Goal: Obtain resource: Download file/media

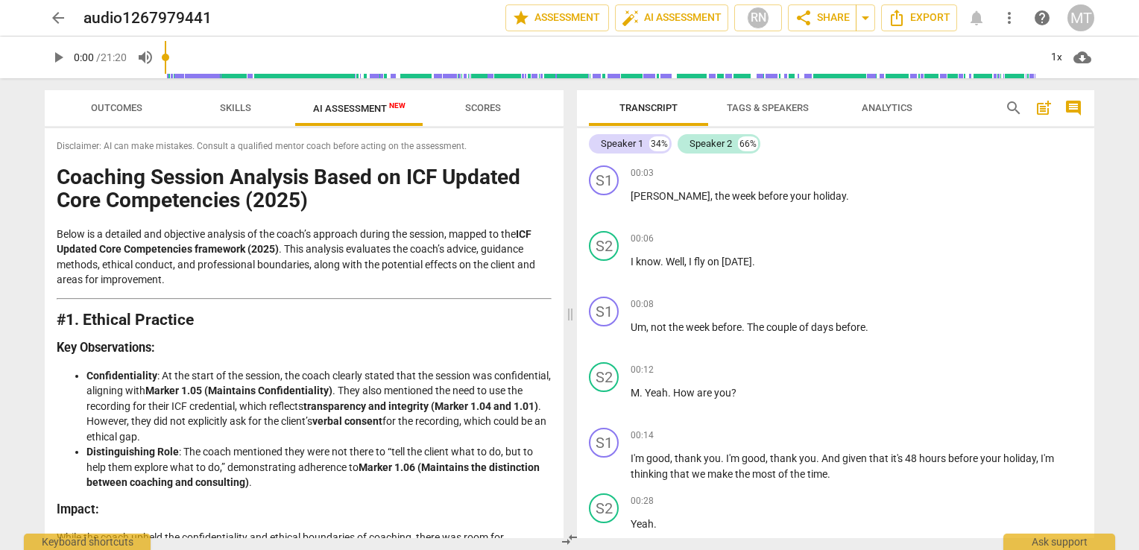
scroll to position [2416, 0]
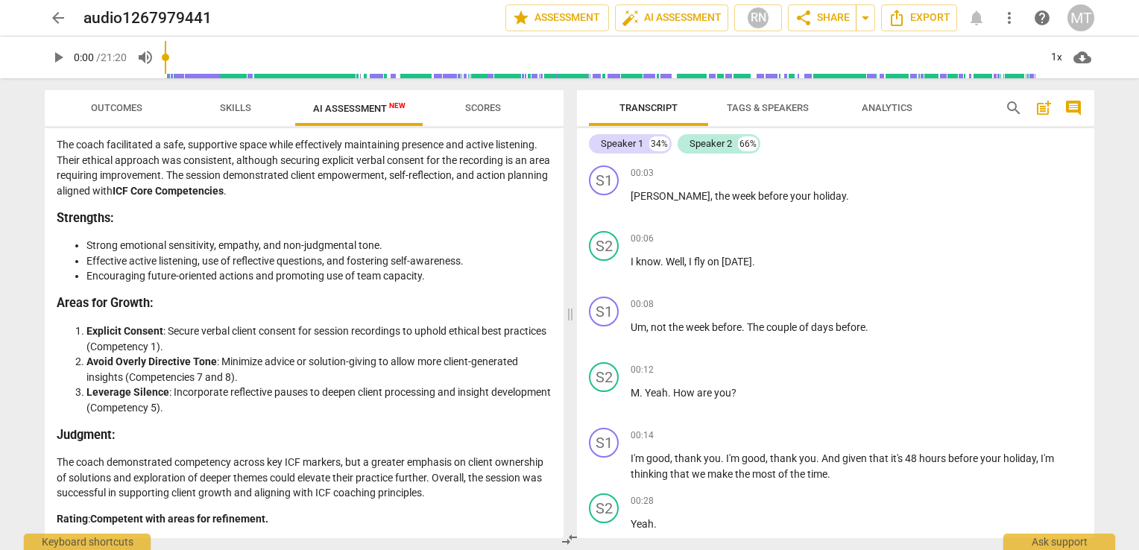
click at [486, 110] on span "Scores" at bounding box center [483, 107] width 36 height 11
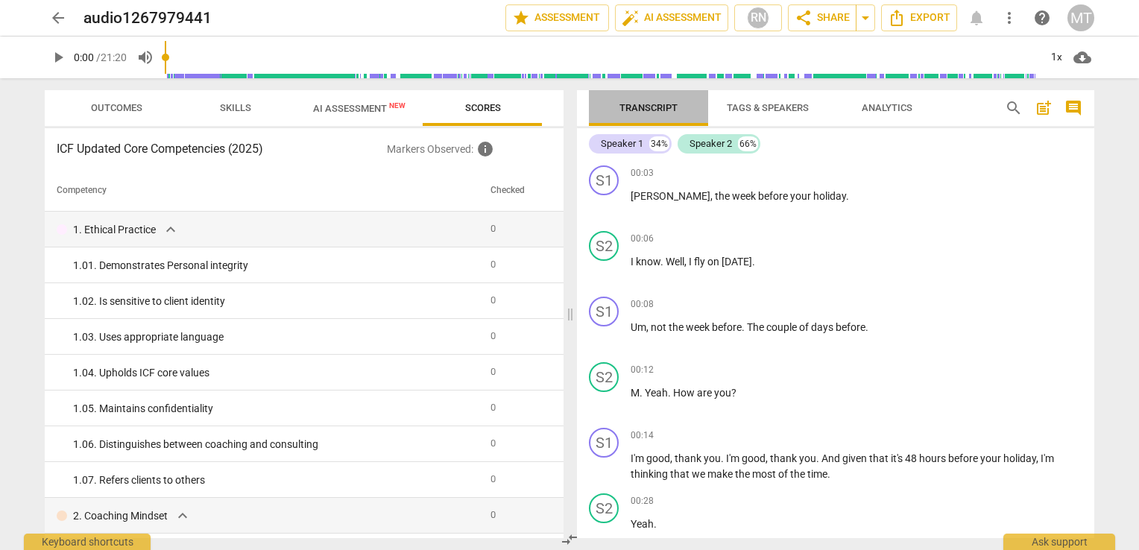
click at [656, 105] on span "Transcript" at bounding box center [648, 107] width 58 height 11
click at [549, 24] on span "star Assessment" at bounding box center [557, 18] width 90 height 18
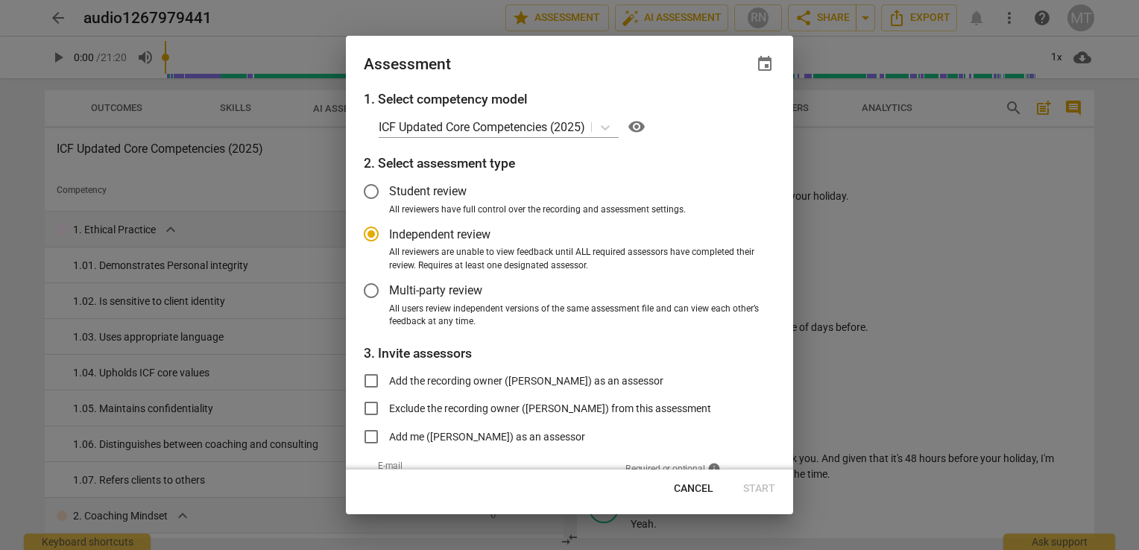
click at [695, 490] on span "Cancel" at bounding box center [694, 489] width 40 height 15
radio input "false"
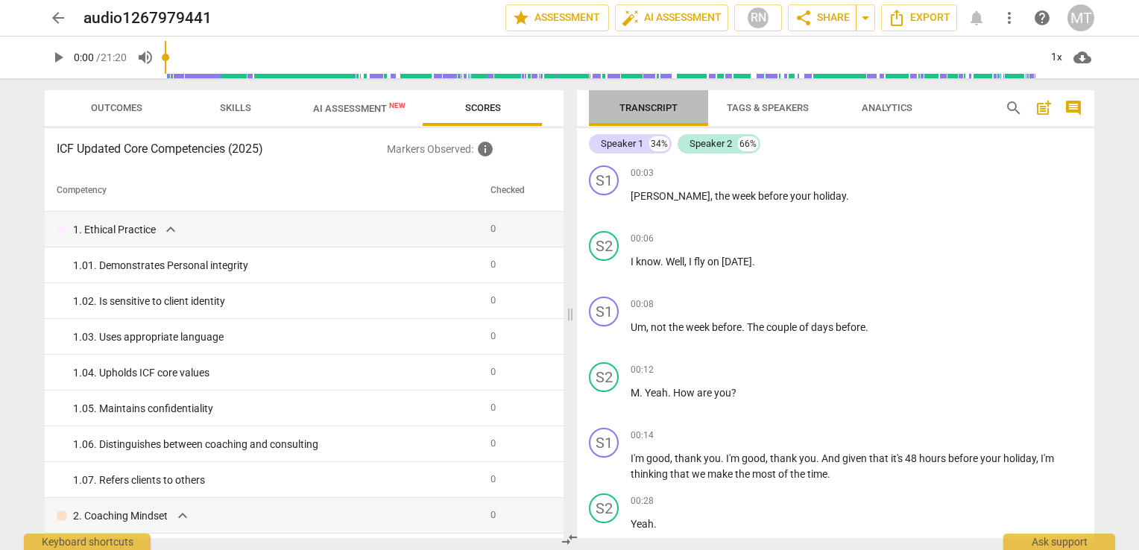
click at [678, 113] on span "Transcript" at bounding box center [649, 108] width 94 height 20
click at [1070, 112] on span "comment" at bounding box center [1073, 108] width 18 height 18
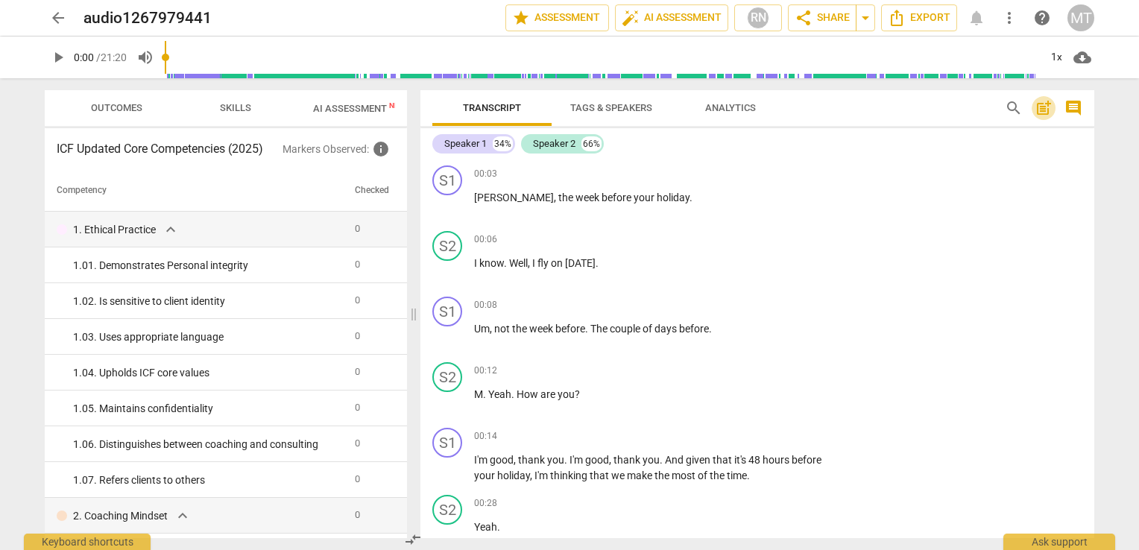
click at [1046, 113] on span "post_add" at bounding box center [1044, 108] width 18 height 18
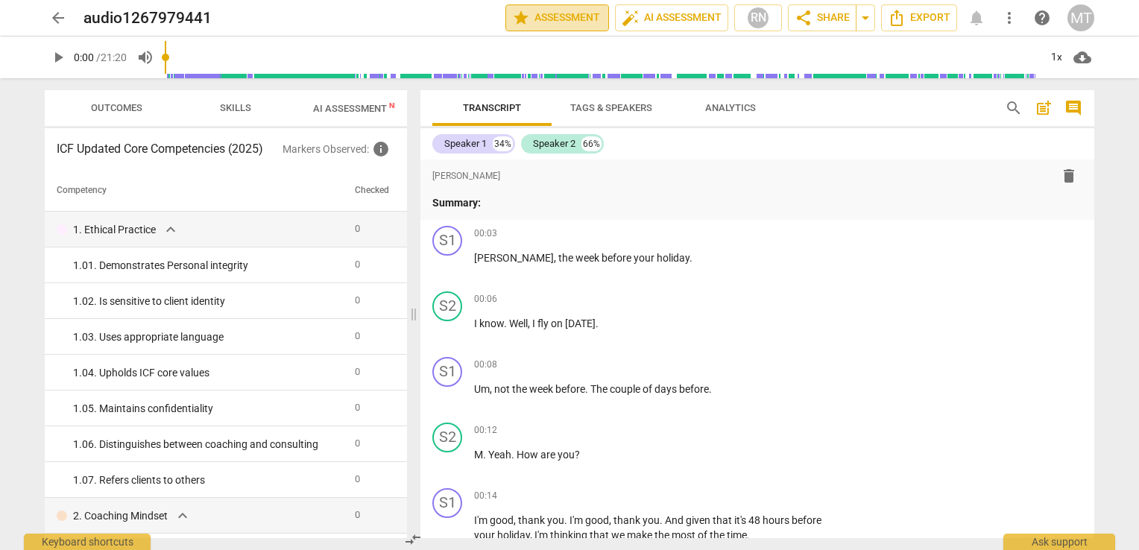
click at [554, 10] on span "star Assessment" at bounding box center [557, 18] width 90 height 18
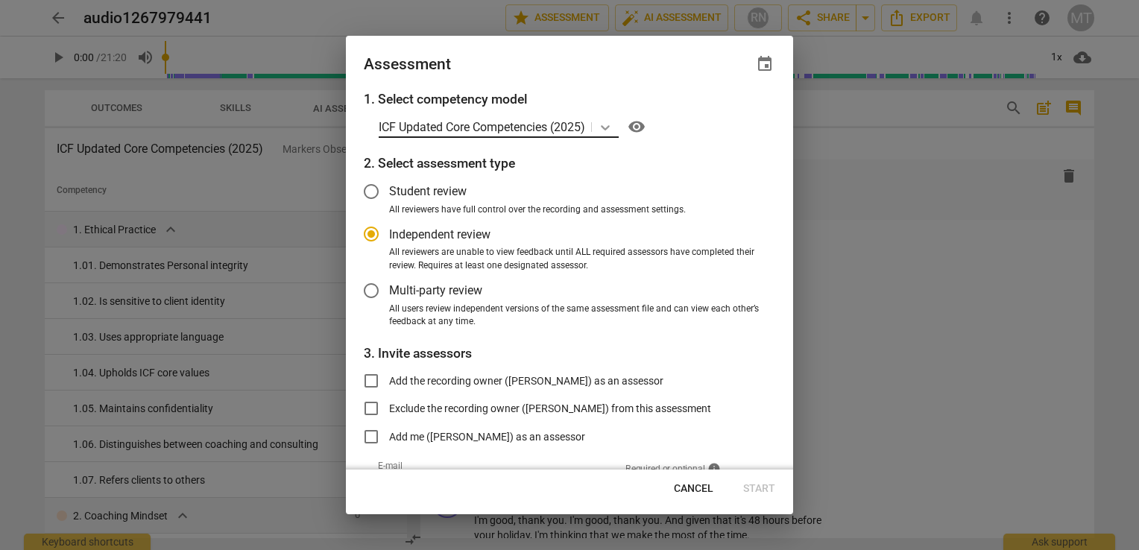
click at [607, 124] on icon at bounding box center [605, 127] width 15 height 15
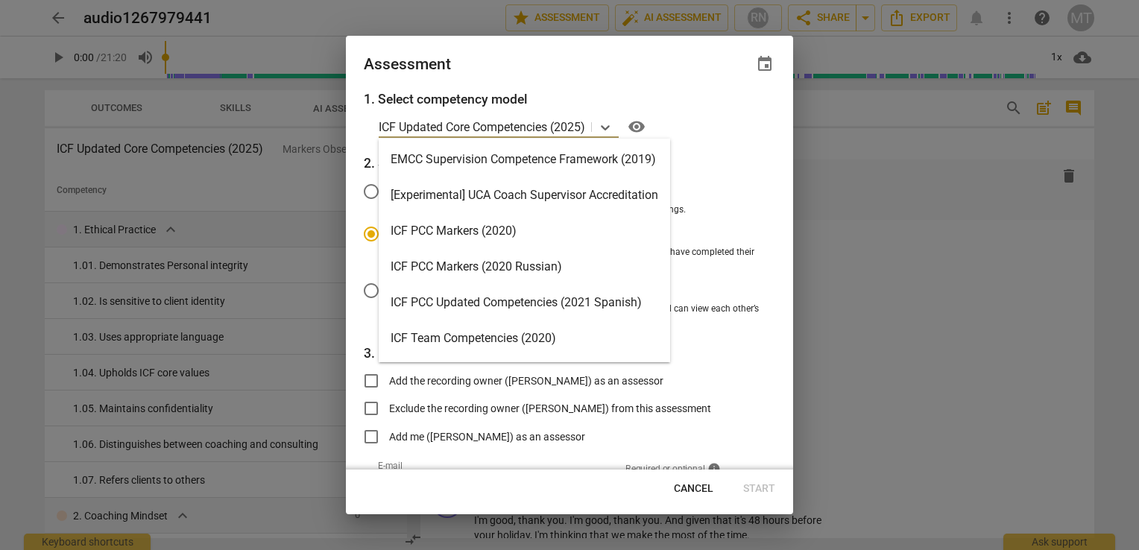
click at [893, 191] on div at bounding box center [569, 275] width 1139 height 550
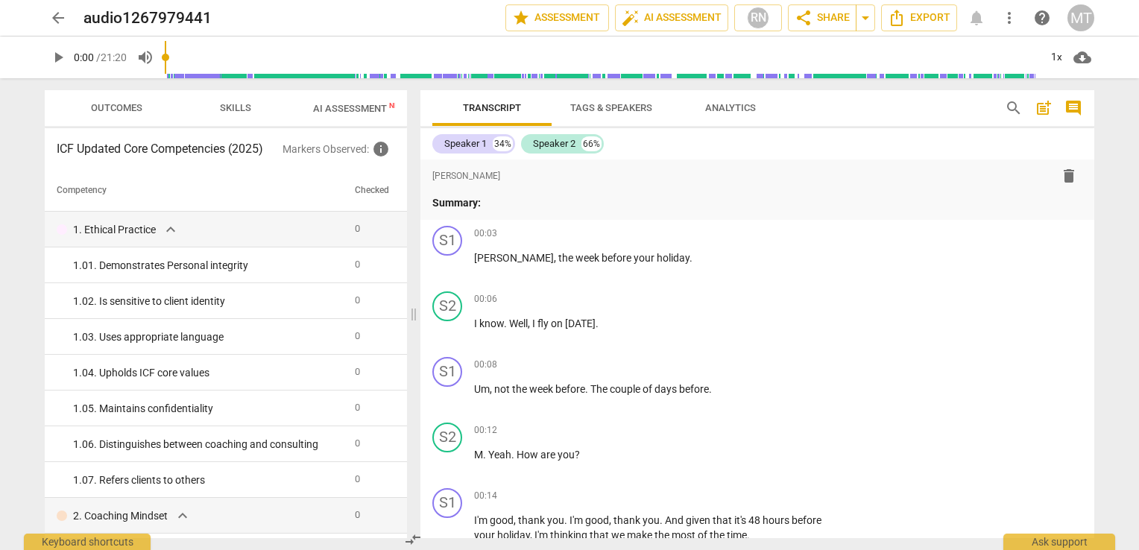
radio input "false"
click at [749, 13] on div "RN" at bounding box center [758, 18] width 22 height 22
click at [771, 204] on div at bounding box center [569, 275] width 1139 height 550
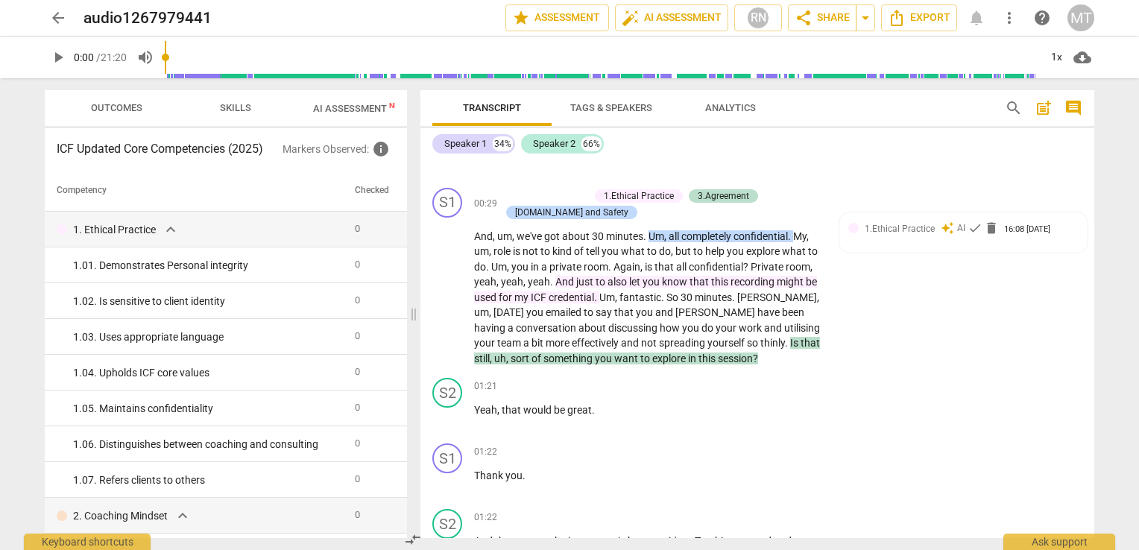
scroll to position [447, 0]
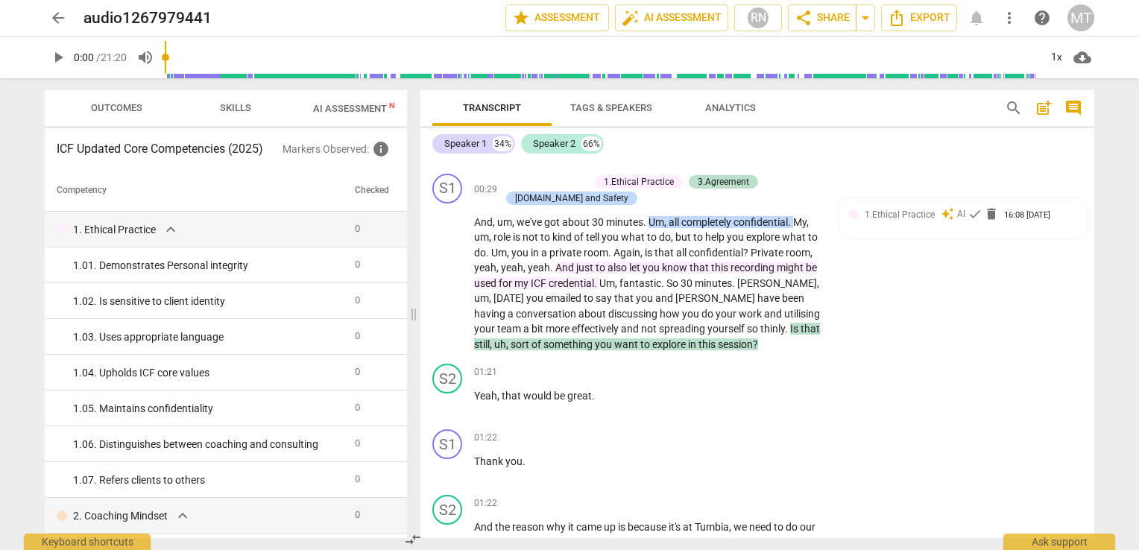
click at [119, 106] on span "Outcomes" at bounding box center [116, 107] width 51 height 11
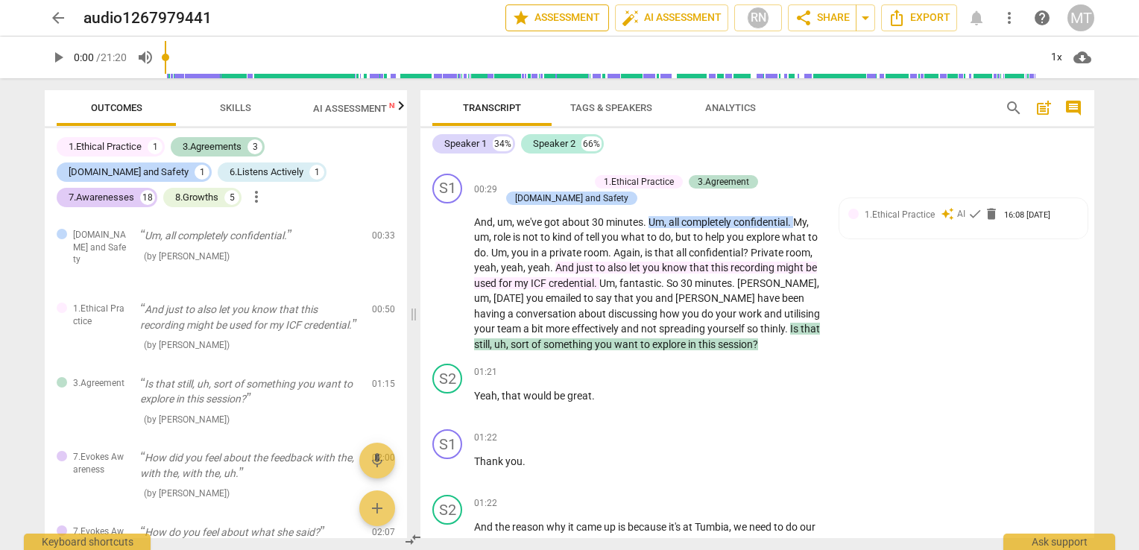
click at [573, 19] on span "star Assessment" at bounding box center [557, 18] width 90 height 18
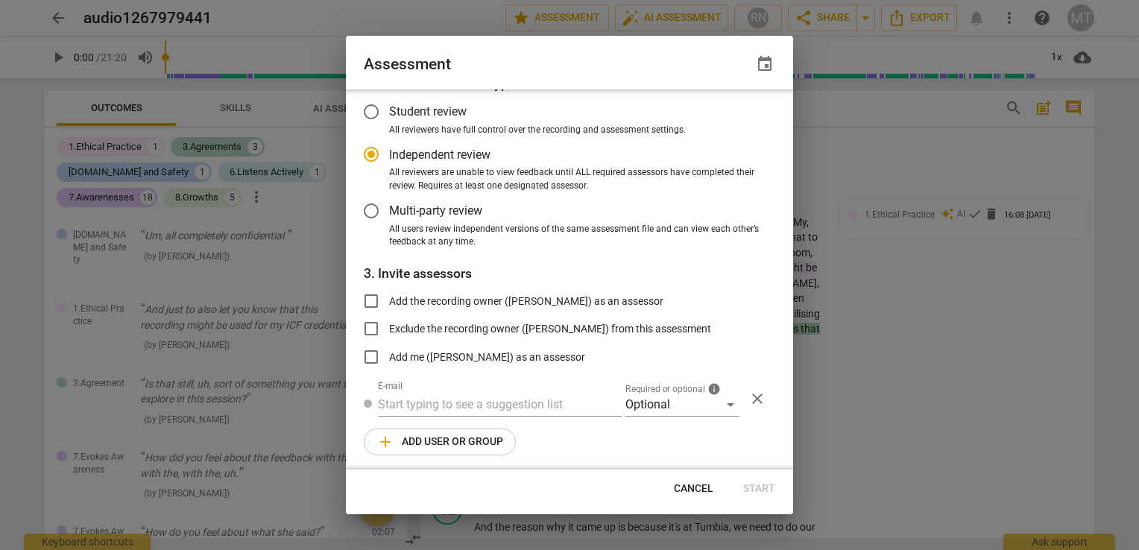
scroll to position [83, 0]
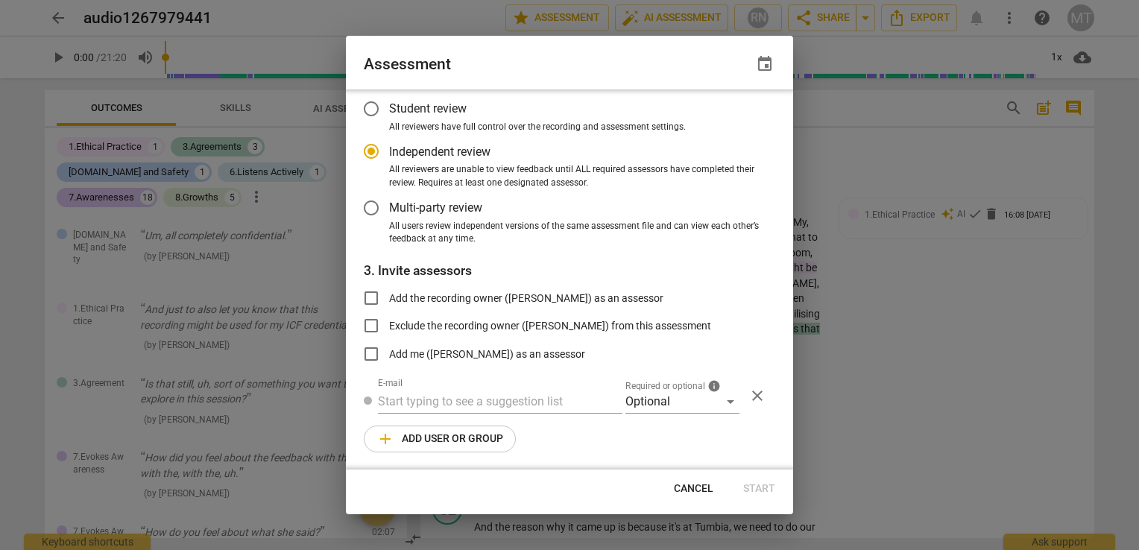
click at [919, 323] on div at bounding box center [569, 275] width 1139 height 550
radio input "false"
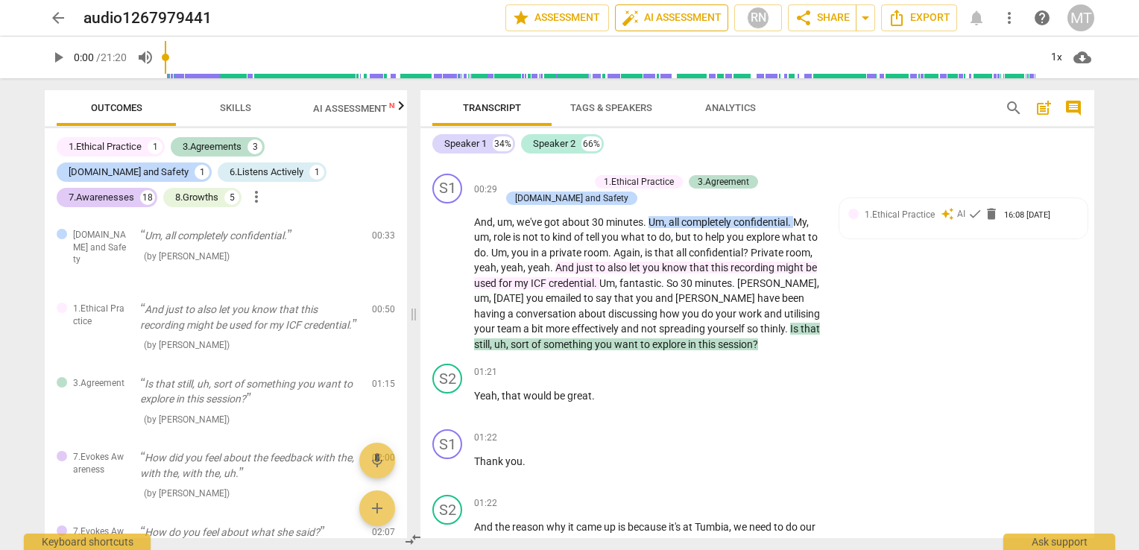
click at [669, 18] on span "auto_fix_high AI Assessment" at bounding box center [672, 18] width 100 height 18
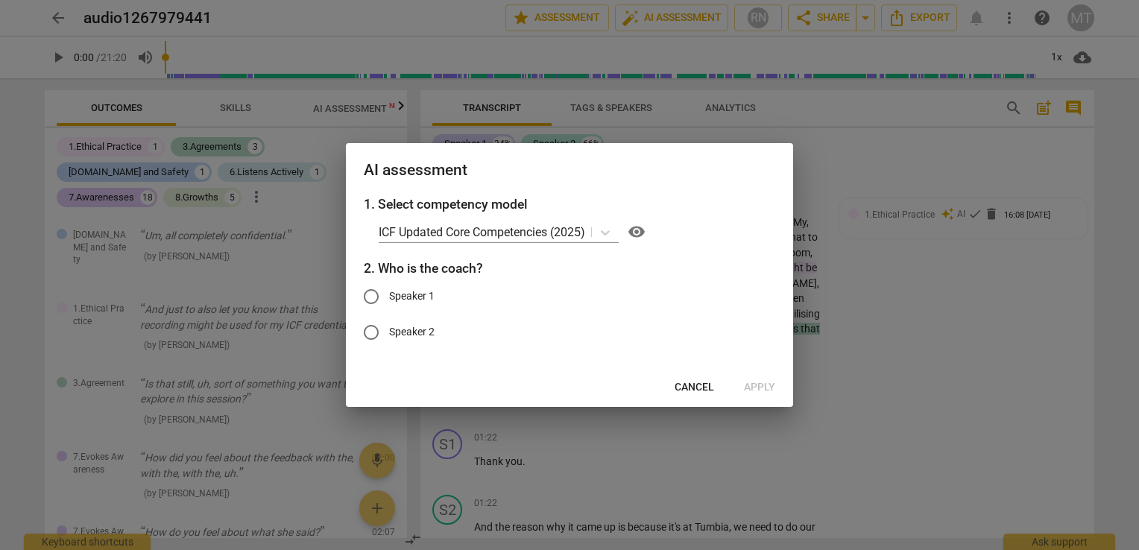
click at [689, 378] on button "Cancel" at bounding box center [694, 387] width 63 height 27
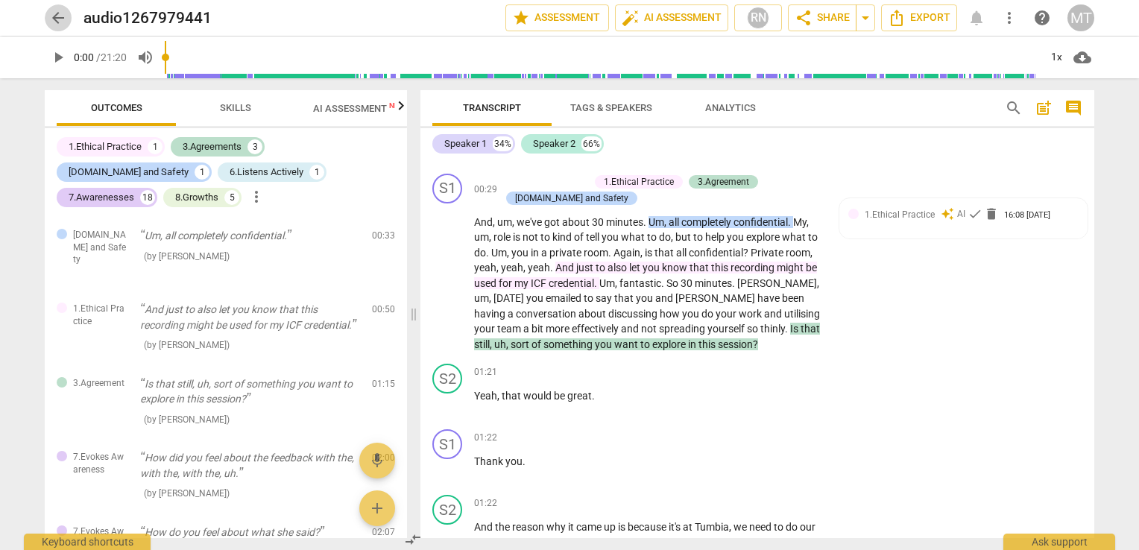
click at [56, 23] on span "arrow_back" at bounding box center [58, 18] width 18 height 18
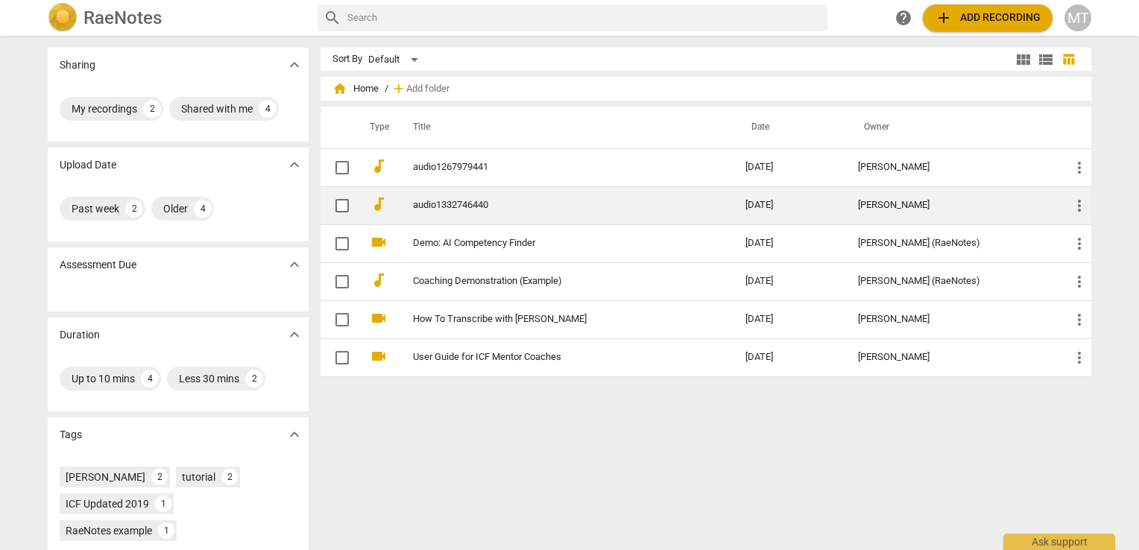
click at [452, 209] on link "audio1332746440" at bounding box center [552, 205] width 279 height 11
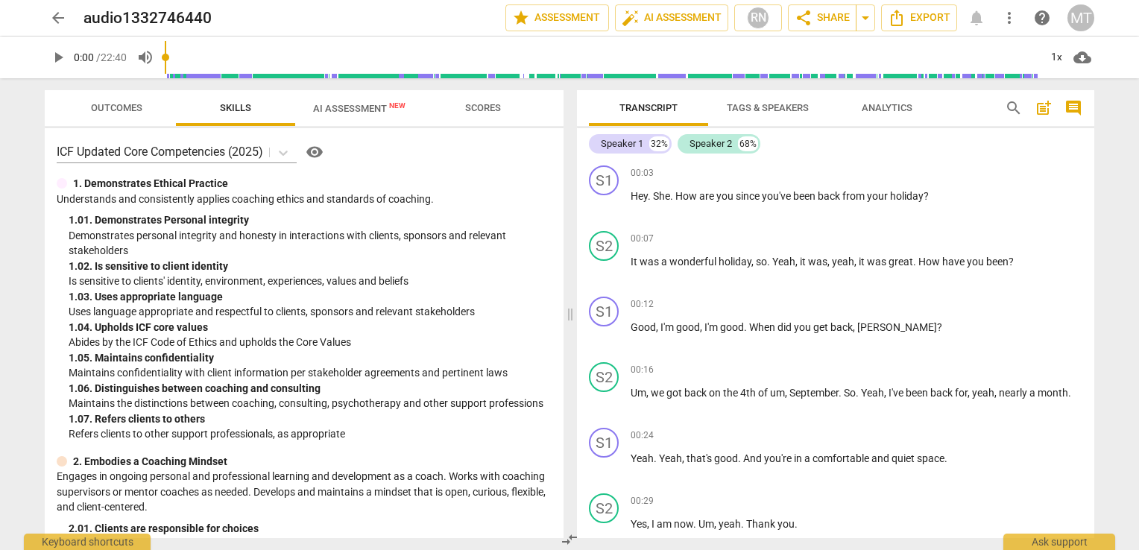
click at [372, 110] on span "AI Assessment New" at bounding box center [359, 108] width 92 height 11
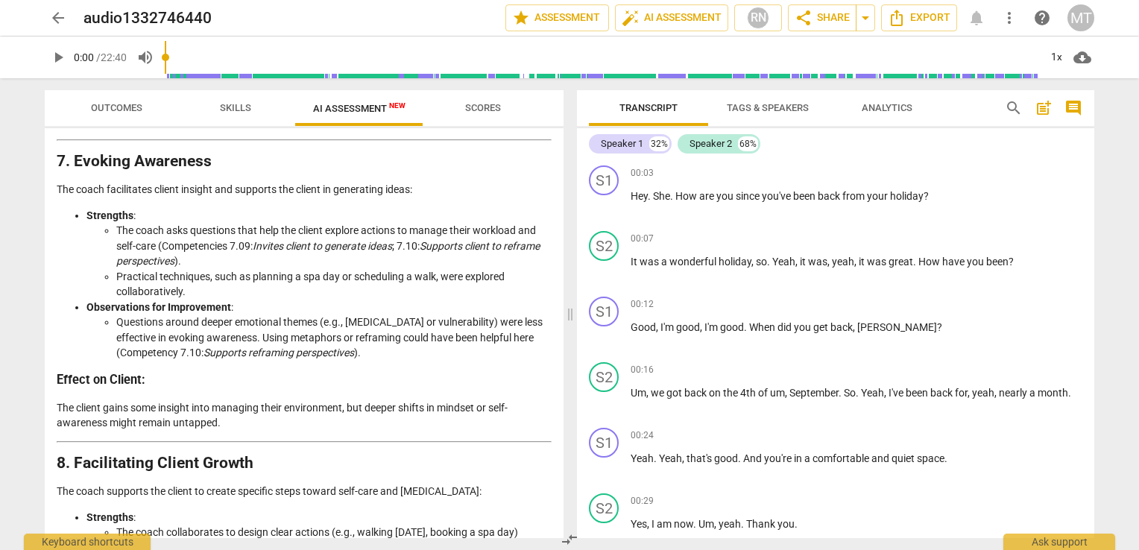
scroll to position [2126, 0]
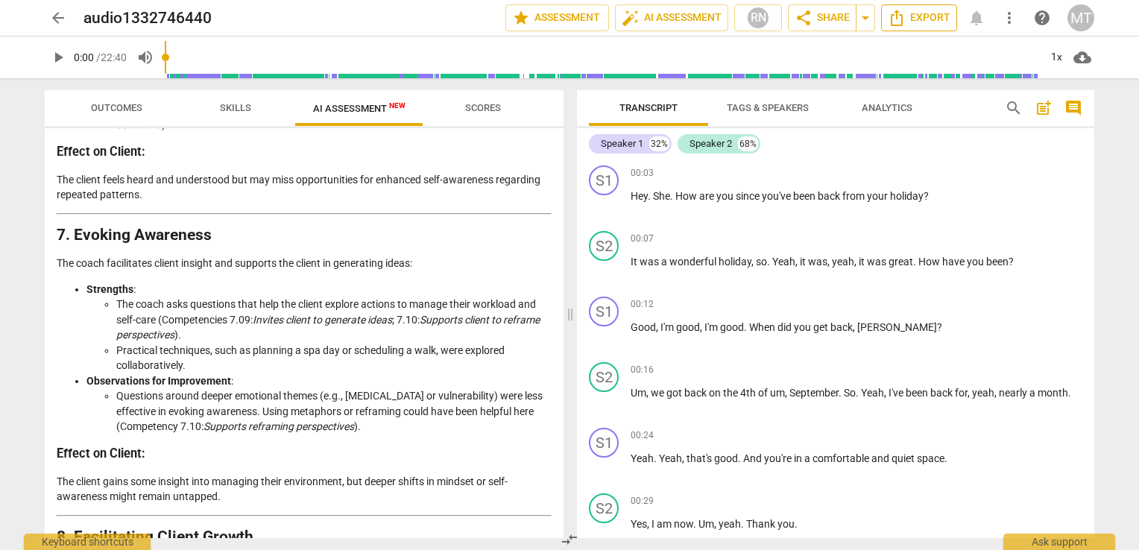
click at [917, 20] on span "Export" at bounding box center [919, 18] width 63 height 18
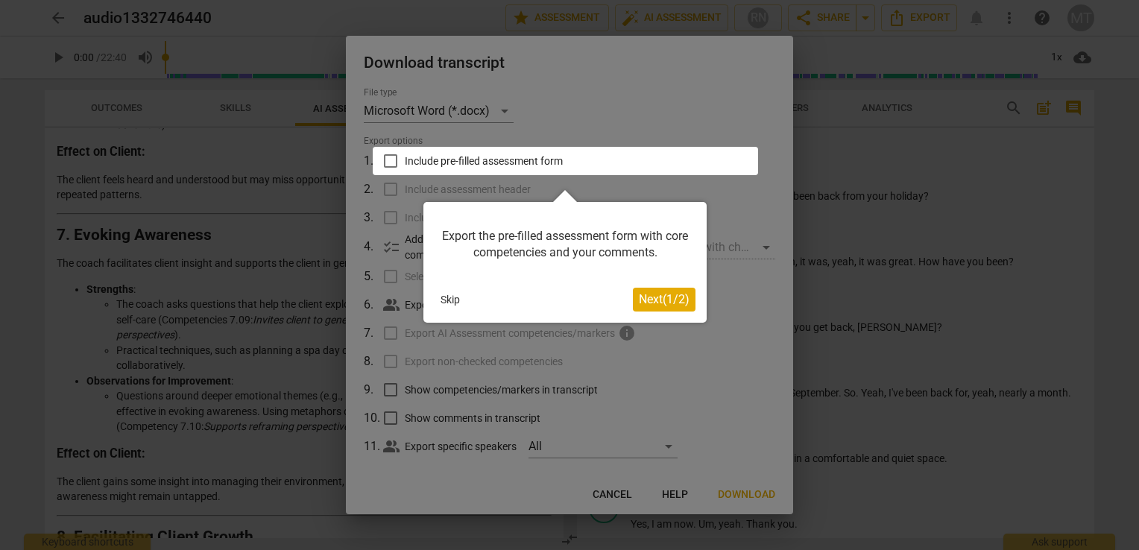
click at [669, 306] on span "Next ( 1 / 2 )" at bounding box center [664, 299] width 51 height 14
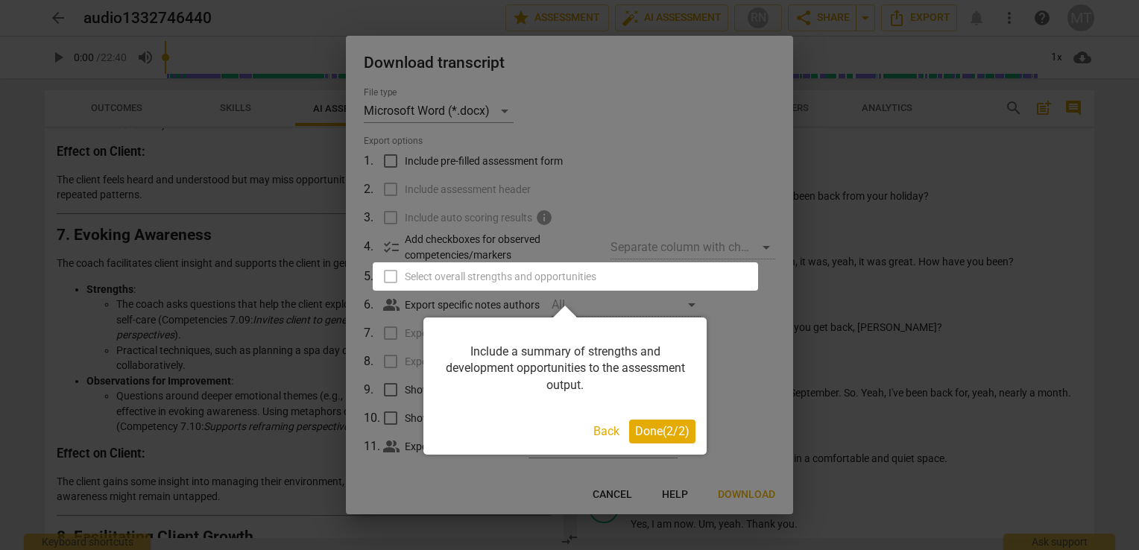
click at [646, 440] on button "Done ( 2 / 2 )" at bounding box center [662, 432] width 66 height 24
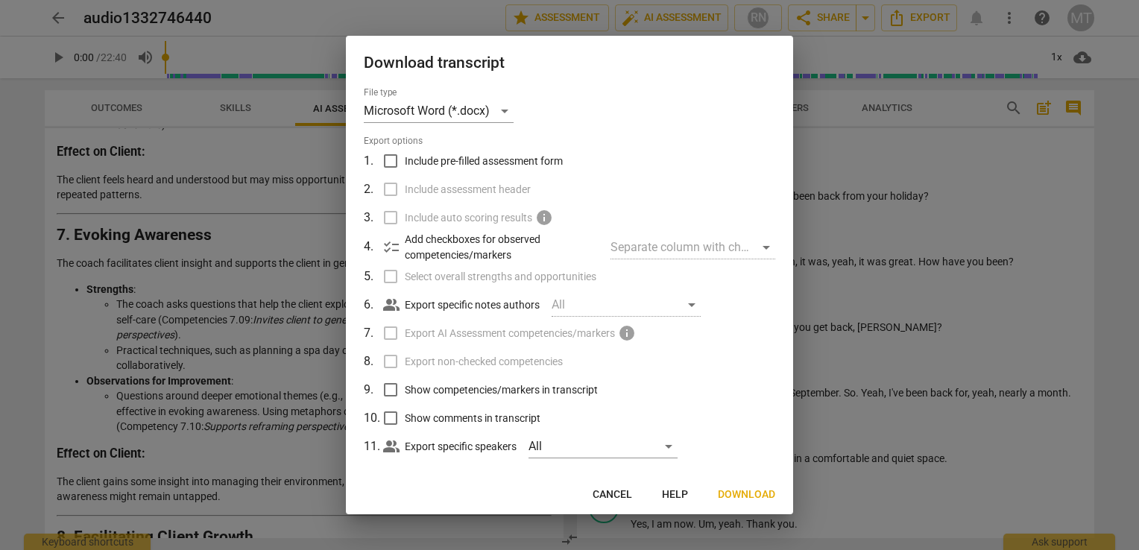
click at [722, 496] on span "Download" at bounding box center [746, 494] width 57 height 15
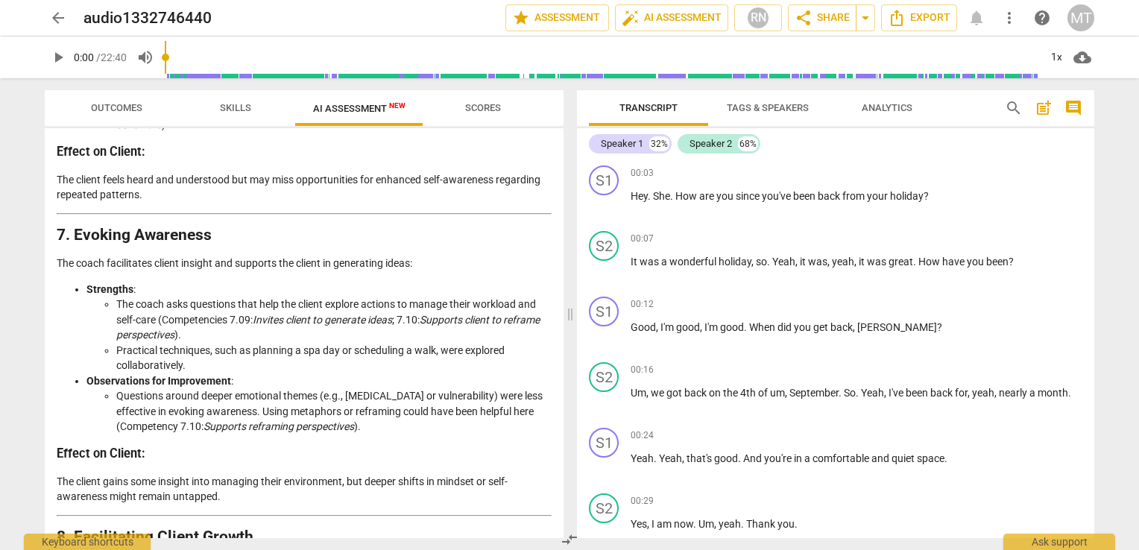
click at [329, 243] on h2 "7. Evoking Awareness" at bounding box center [304, 235] width 495 height 16
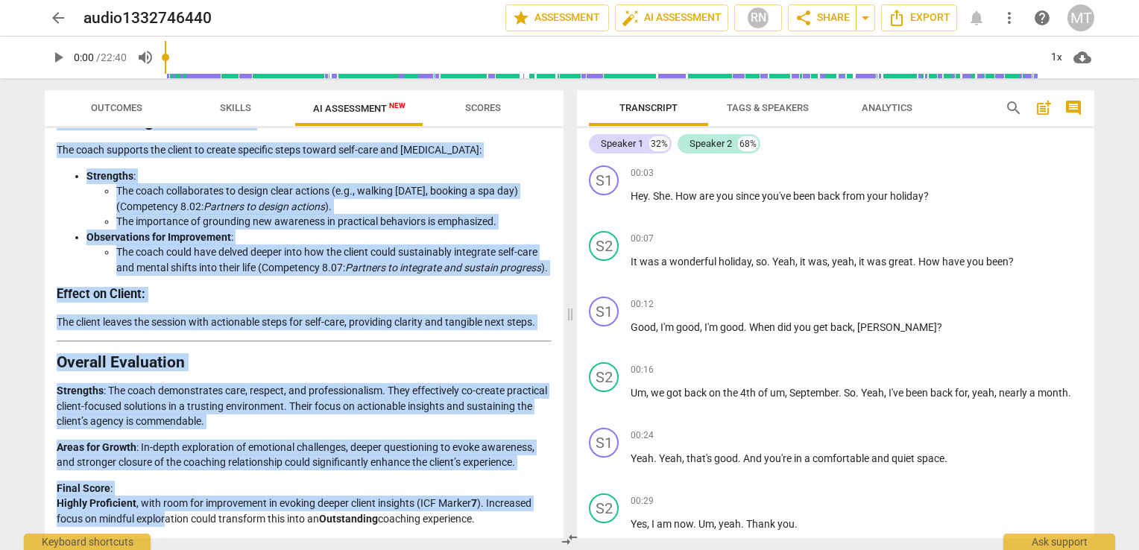
scroll to position [2569, 0]
drag, startPoint x: 60, startPoint y: 168, endPoint x: 492, endPoint y: 525, distance: 560.2
copy div "Effect on Client : The client feels heard and understood but may miss opportuni…"
